Goal: Go to known website: Access a specific website the user already knows

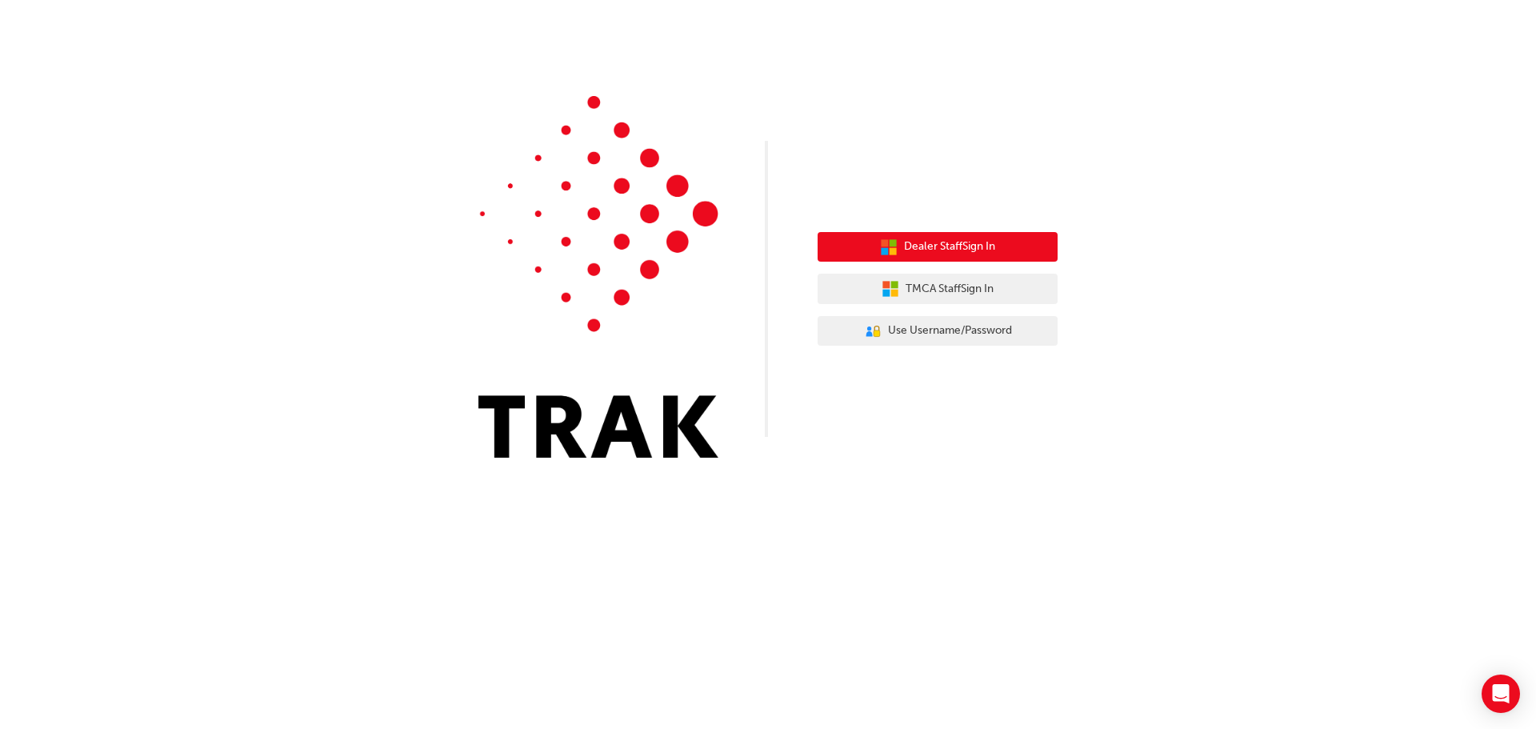
click at [1011, 240] on button "Dealer Staff Sign In" at bounding box center [938, 247] width 240 height 30
